Goal: Task Accomplishment & Management: Complete application form

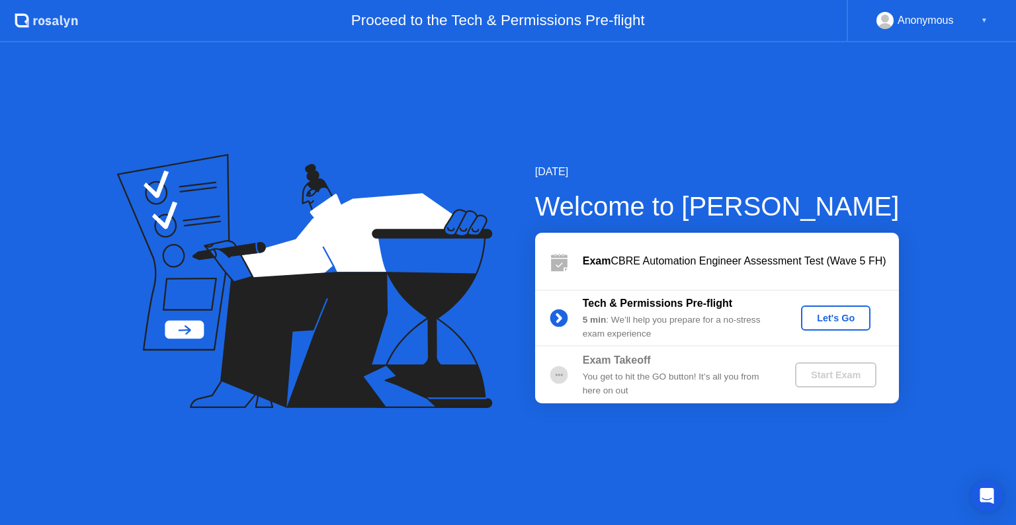
click at [836, 318] on div "Let's Go" at bounding box center [836, 318] width 59 height 11
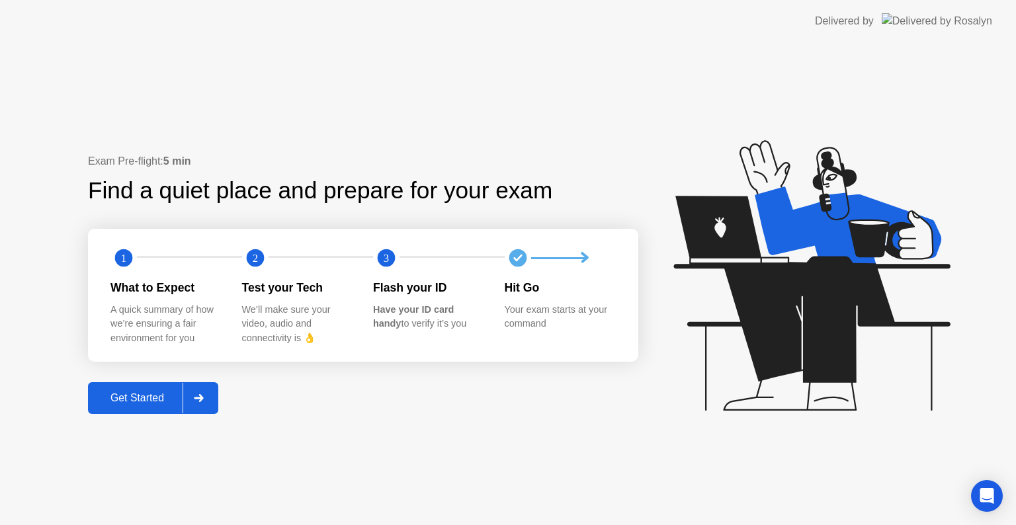
click at [161, 400] on div "Get Started" at bounding box center [137, 398] width 91 height 12
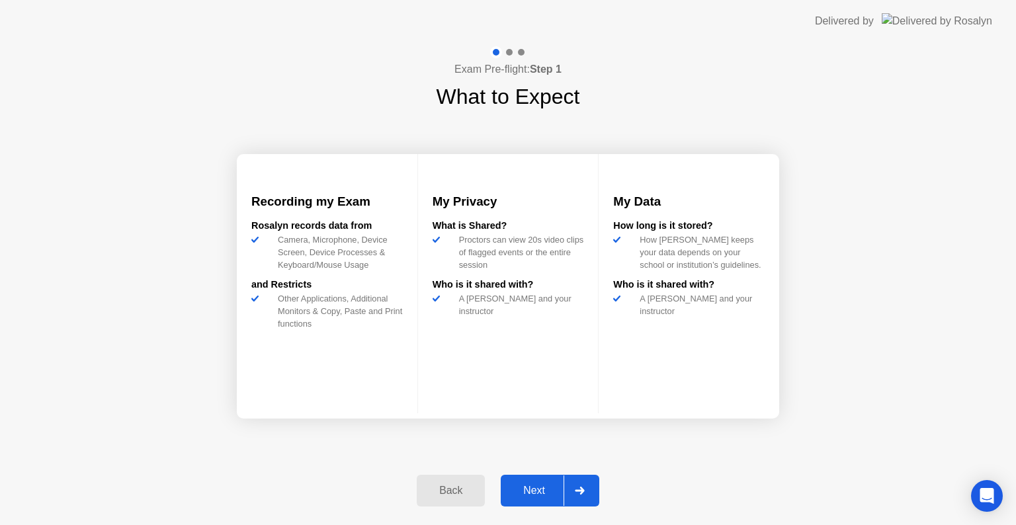
click at [535, 492] on div "Next" at bounding box center [534, 491] width 59 height 12
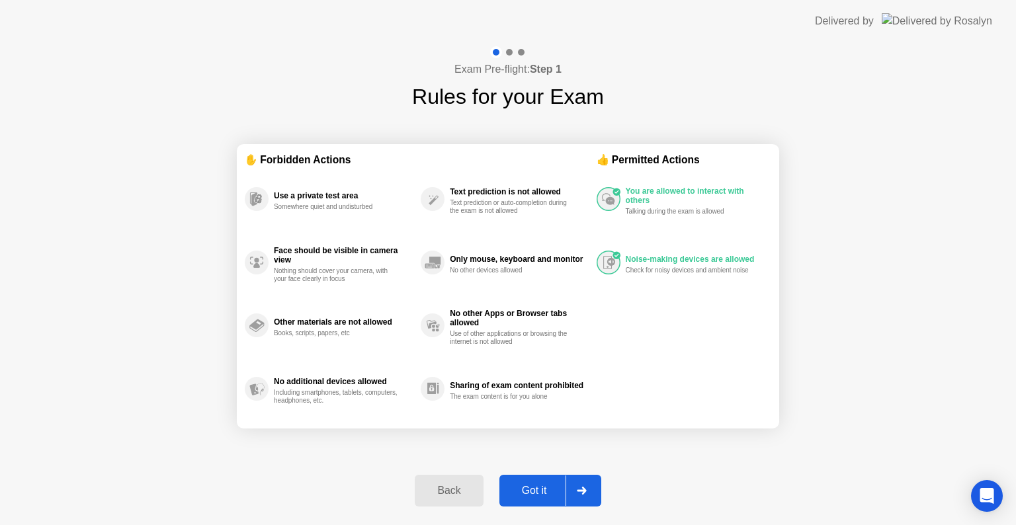
click at [539, 492] on div "Got it" at bounding box center [535, 491] width 62 height 12
select select "**********"
select select "*******"
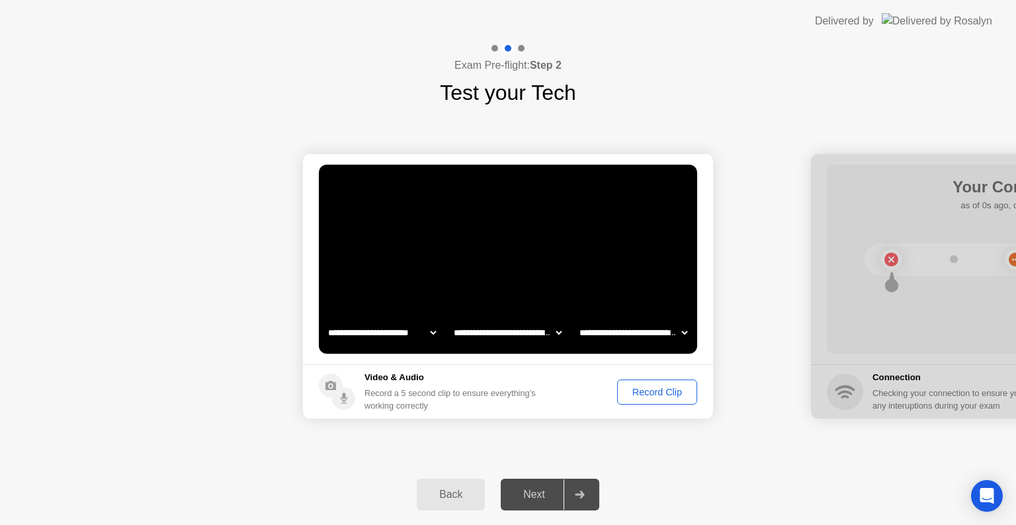
click at [665, 393] on div "Record Clip" at bounding box center [657, 392] width 71 height 11
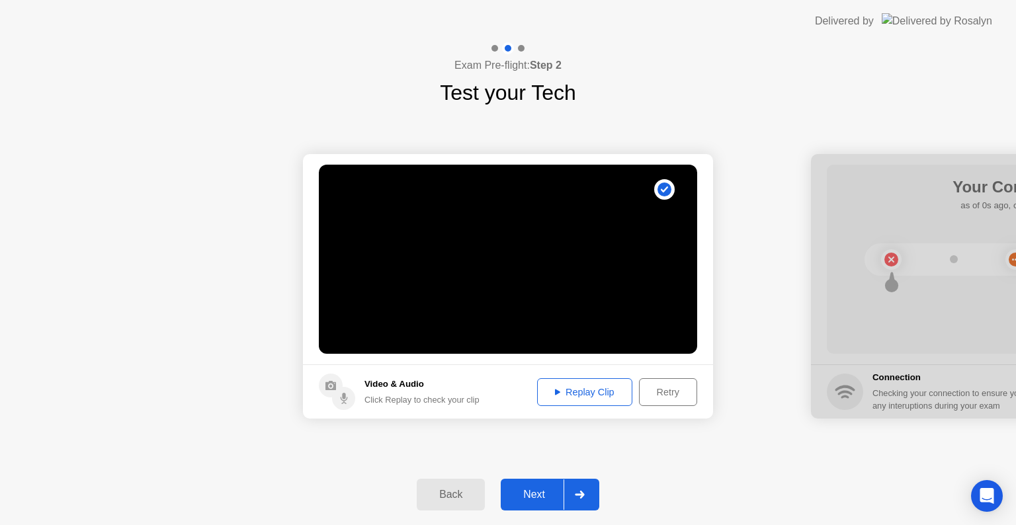
click at [599, 398] on div "Replay Clip" at bounding box center [585, 392] width 86 height 11
click at [585, 394] on div "Replay Clip" at bounding box center [585, 392] width 86 height 11
click at [544, 498] on div "Next" at bounding box center [534, 495] width 59 height 12
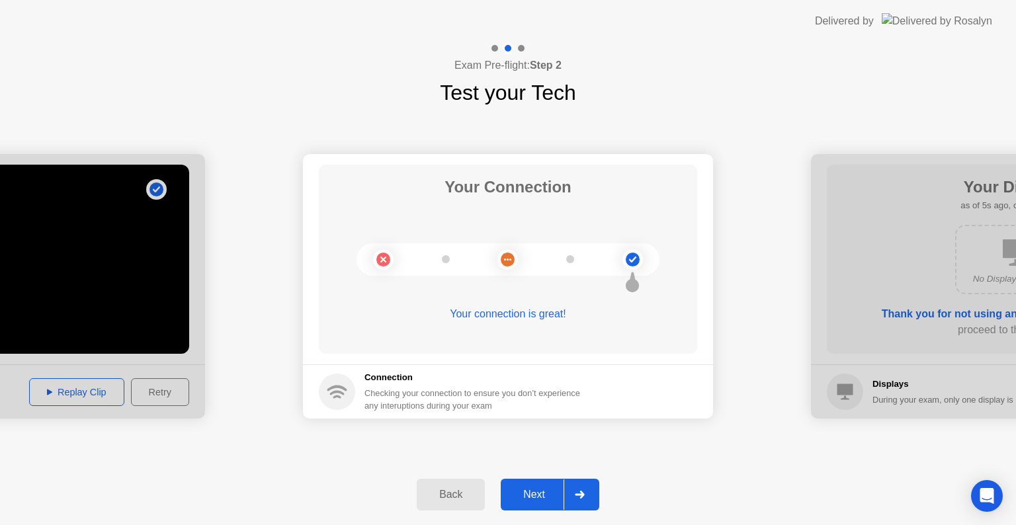
click at [547, 492] on div "Next" at bounding box center [534, 495] width 59 height 12
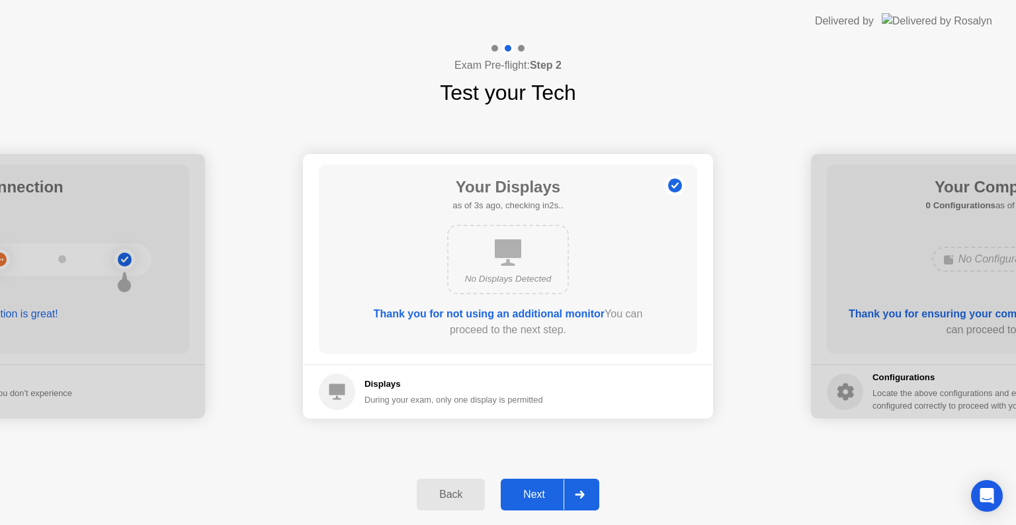
click at [543, 489] on div "Next" at bounding box center [534, 495] width 59 height 12
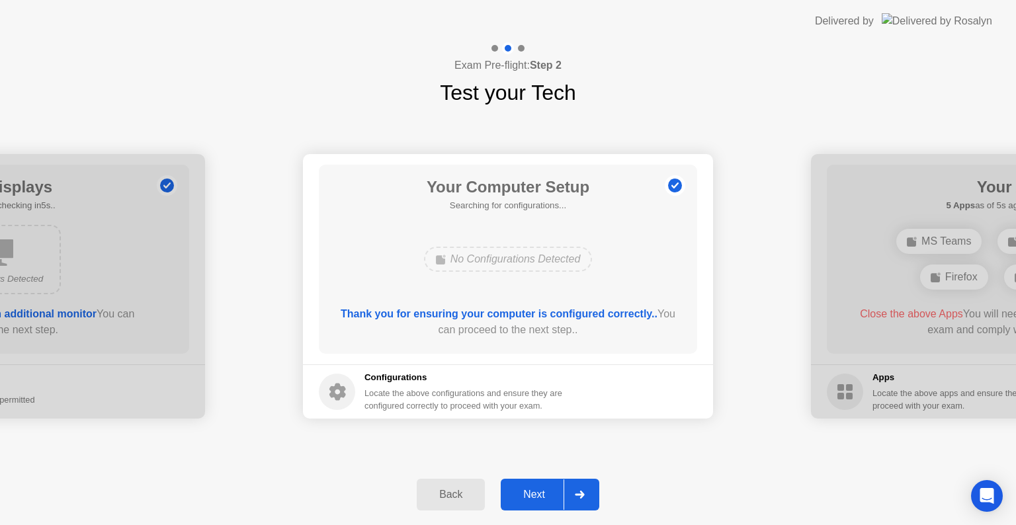
click at [548, 495] on div "Next" at bounding box center [534, 495] width 59 height 12
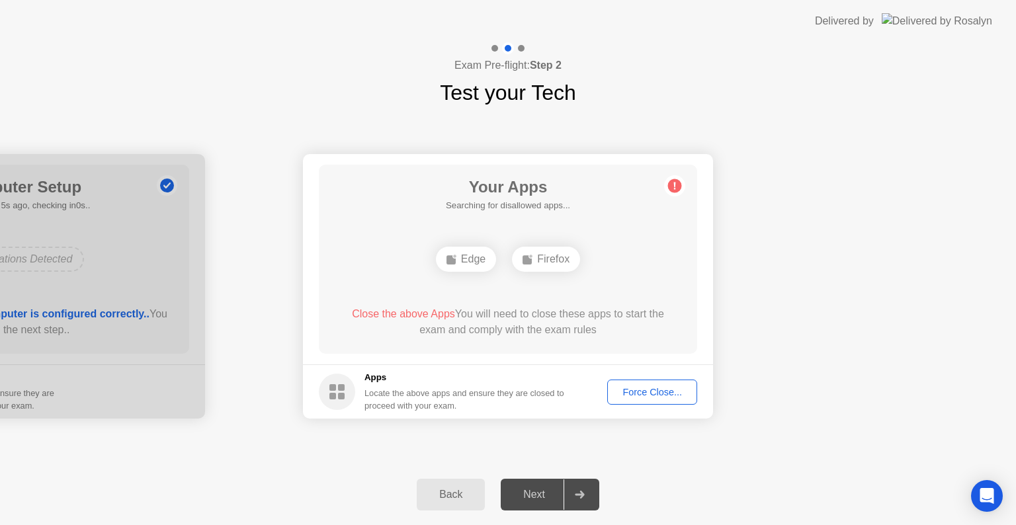
click at [654, 396] on div "Force Close..." at bounding box center [652, 392] width 81 height 11
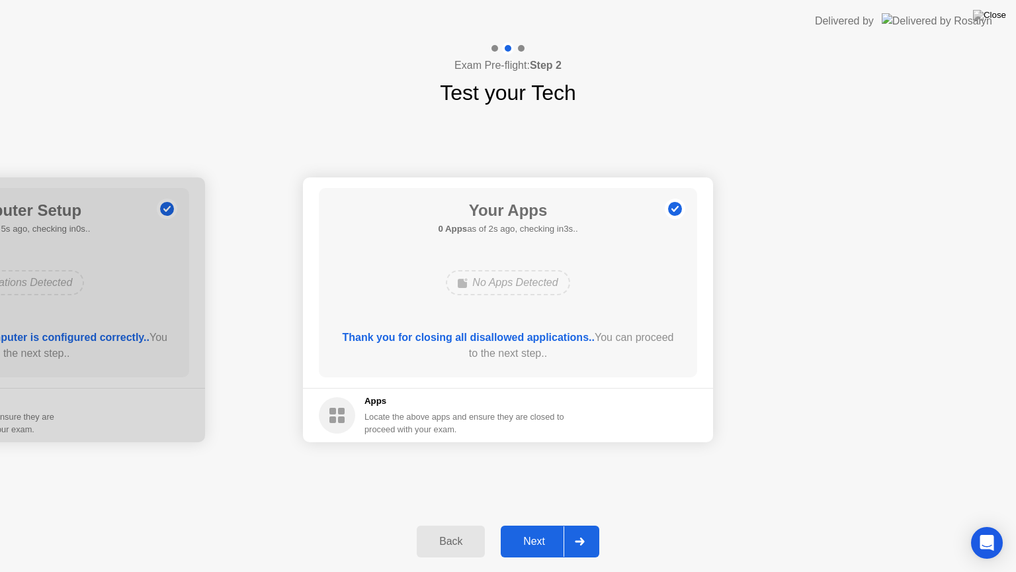
click at [543, 525] on div "Next" at bounding box center [534, 541] width 59 height 12
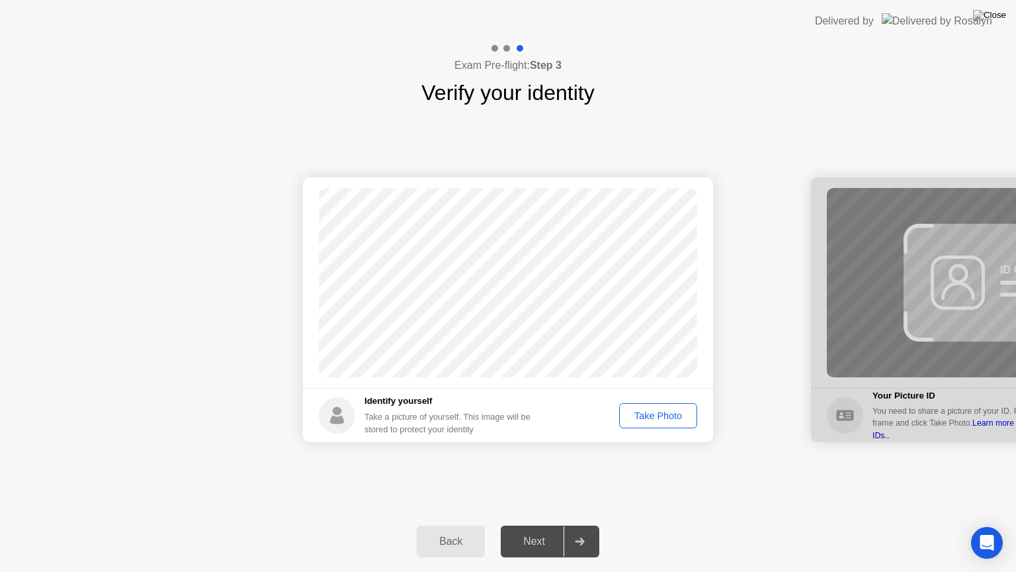
click at [655, 416] on div "Take Photo" at bounding box center [658, 415] width 69 height 11
click at [543, 525] on div "Next" at bounding box center [534, 541] width 59 height 12
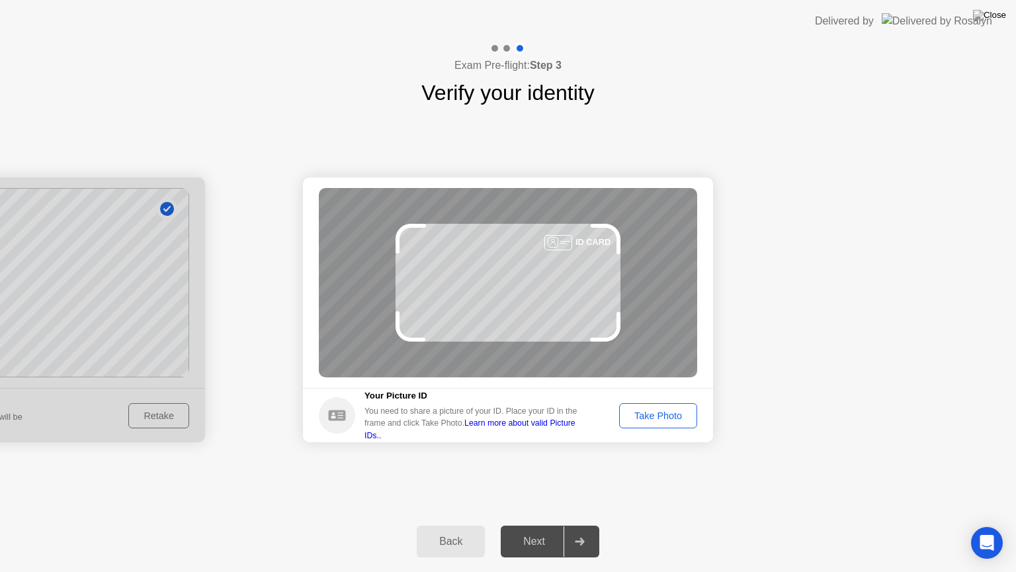
click at [667, 418] on div "Take Photo" at bounding box center [658, 415] width 69 height 11
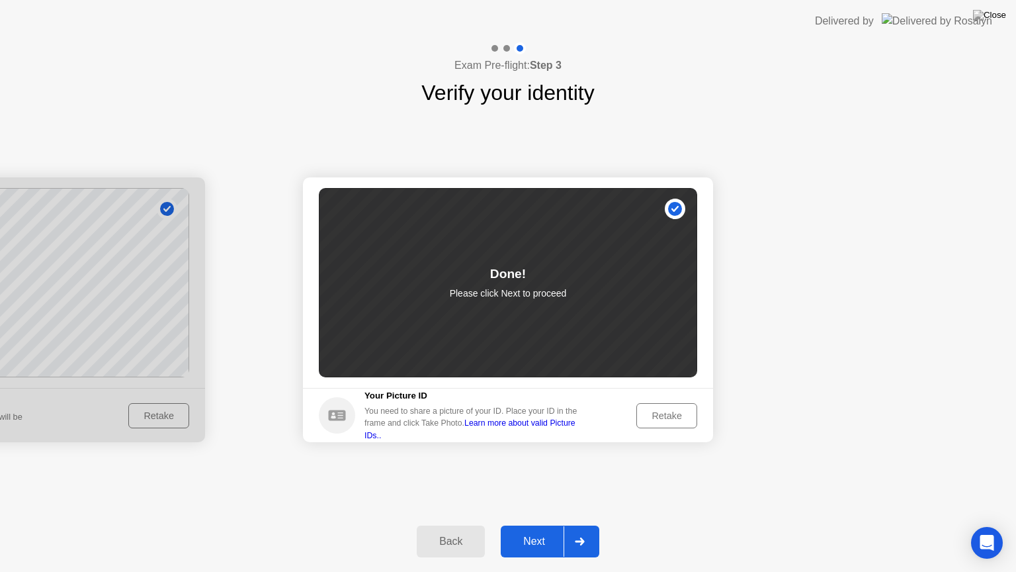
click at [535, 525] on div "Next" at bounding box center [534, 541] width 59 height 12
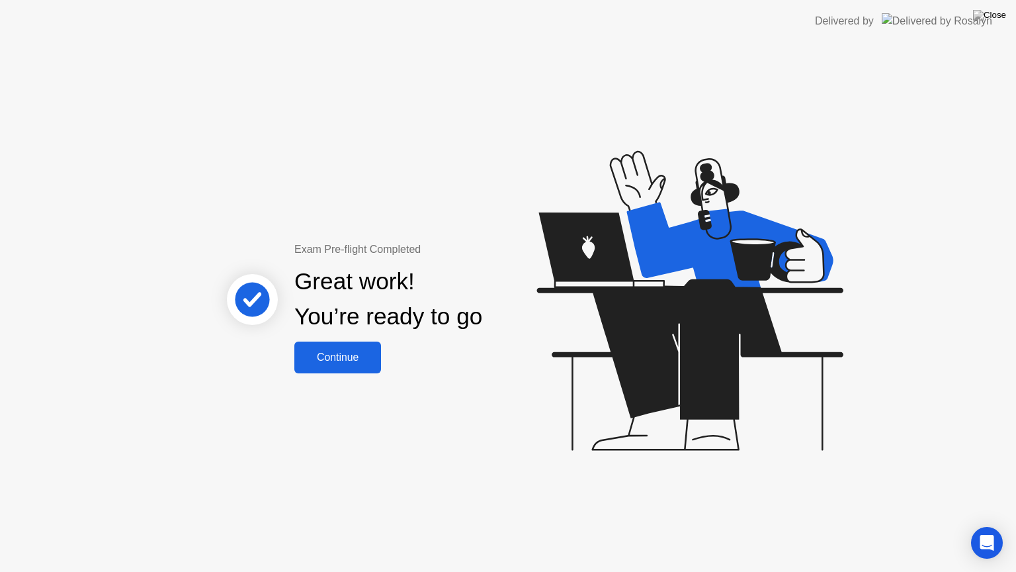
click at [318, 355] on div "Continue" at bounding box center [337, 357] width 79 height 12
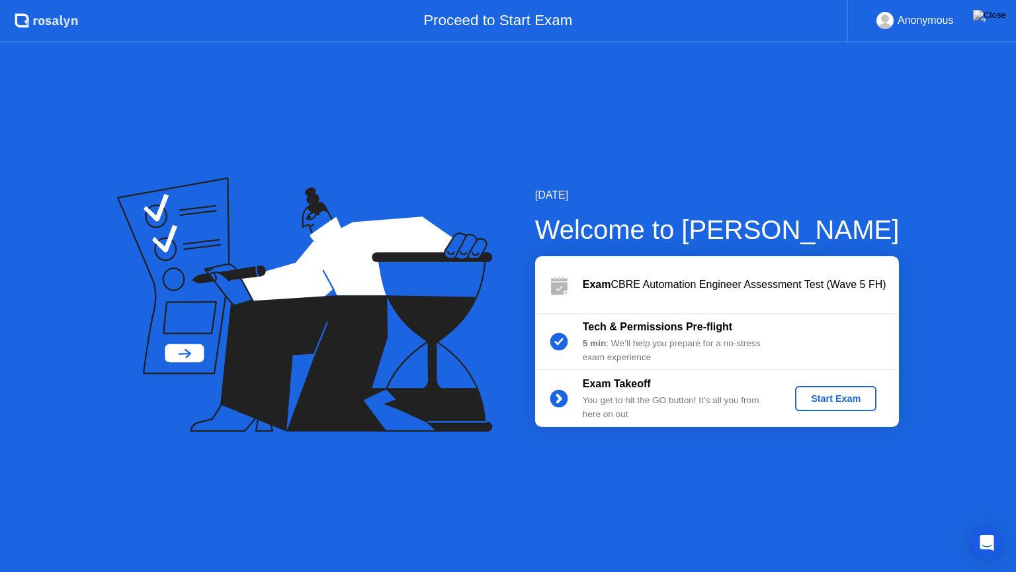
click at [827, 400] on div "Start Exam" at bounding box center [836, 398] width 71 height 11
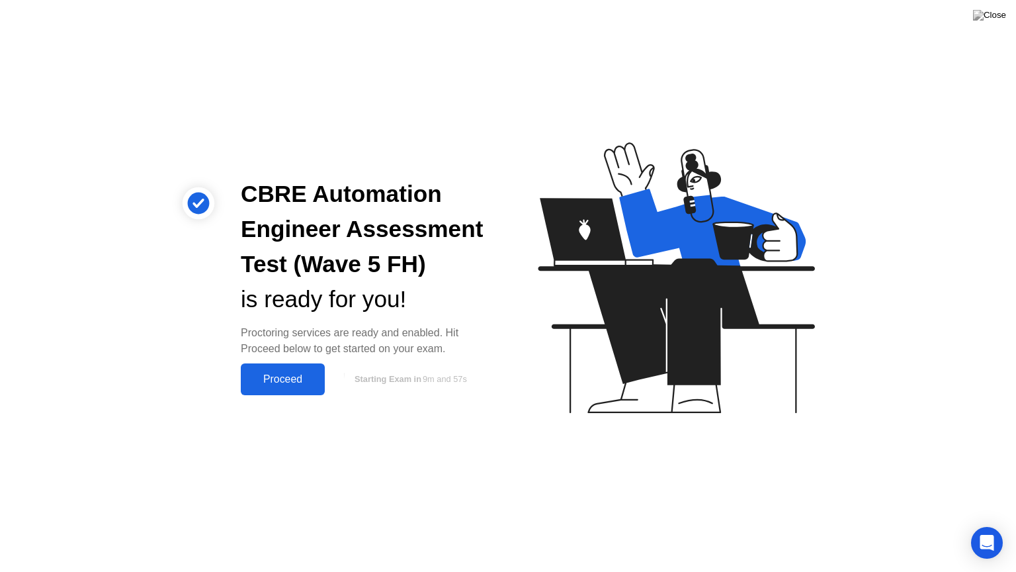
click at [285, 381] on div "Proceed" at bounding box center [283, 379] width 76 height 12
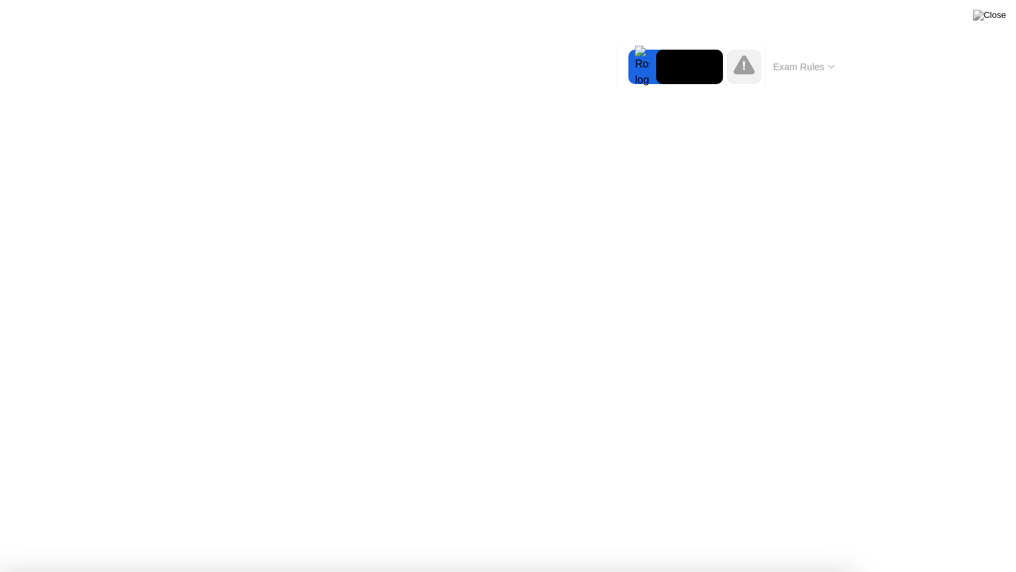
click at [802, 66] on button "Exam Rules" at bounding box center [805, 67] width 70 height 12
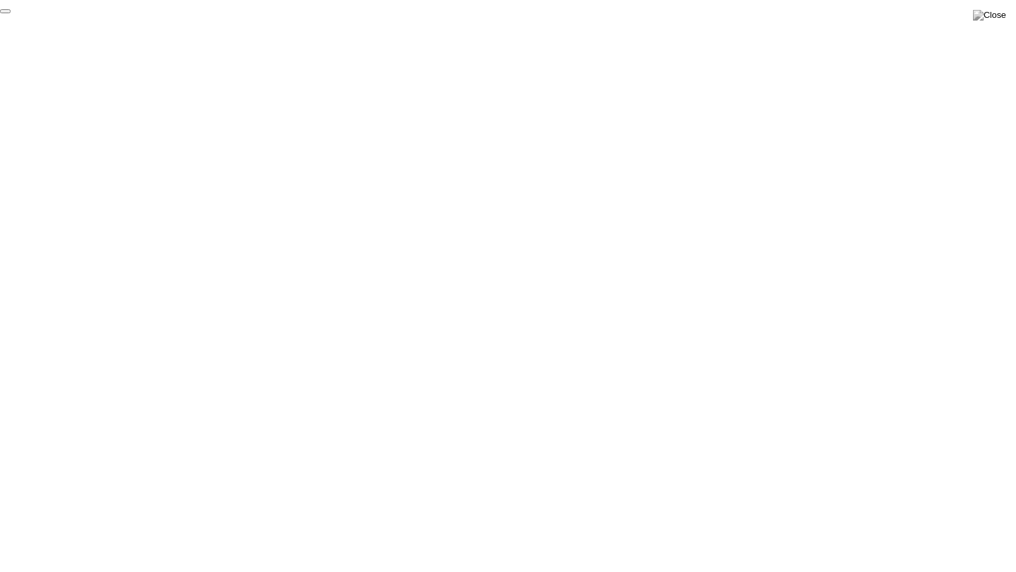
click div "End Proctoring Session"
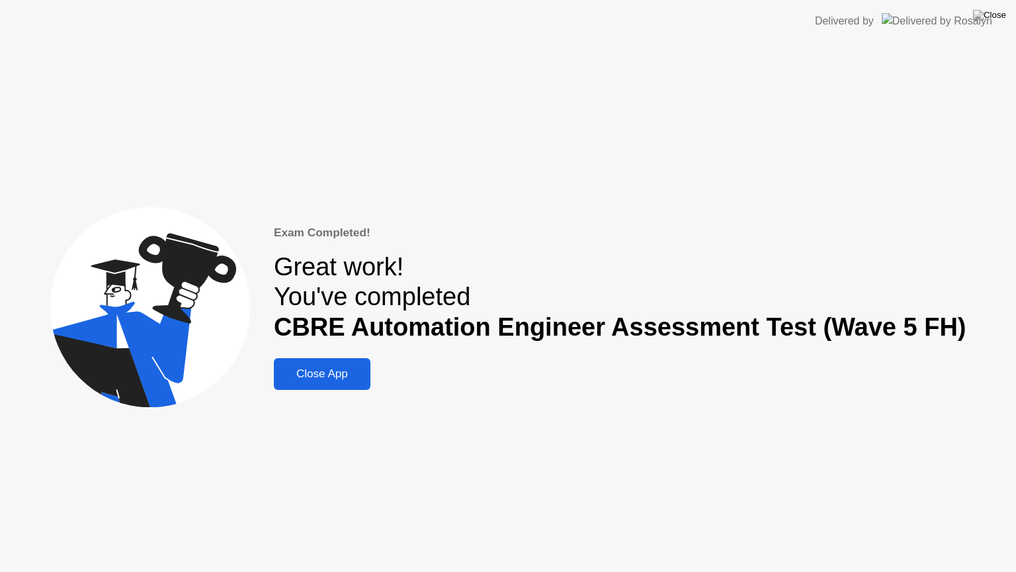
click at [344, 377] on div "Close App" at bounding box center [322, 373] width 89 height 13
